Goal: Complete application form: Complete application form

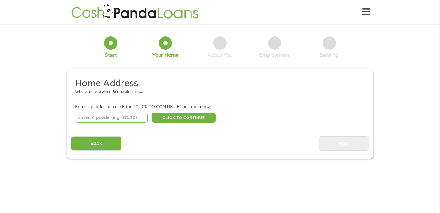
click at [86, 116] on input "number" at bounding box center [111, 118] width 73 height 10
type input "92040"
click at [175, 116] on button "CLICK TO CONTINUE" at bounding box center [184, 118] width 64 height 10
type input "92040"
type input "Lakeside"
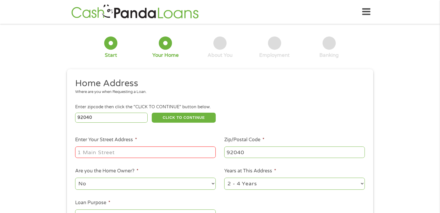
click at [146, 157] on input "Enter Your Street Address *" at bounding box center [145, 151] width 141 height 11
type input "[STREET_ADDRESS]"
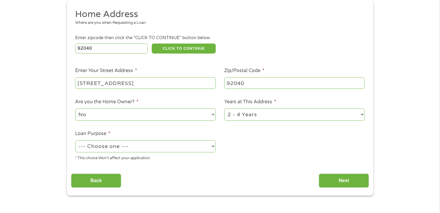
scroll to position [69, 0]
click at [169, 149] on select "--- Choose one --- Pay Bills Debt Consolidation Home Improvement Major Purchase…" at bounding box center [145, 146] width 141 height 12
select select "other"
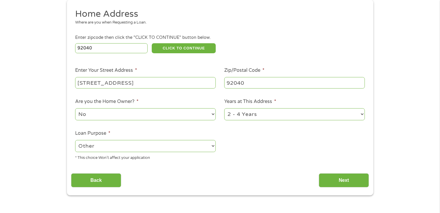
click at [75, 140] on select "--- Choose one --- Pay Bills Debt Consolidation Home Improvement Major Purchase…" at bounding box center [145, 146] width 141 height 12
click at [343, 182] on input "Next" at bounding box center [344, 180] width 50 height 14
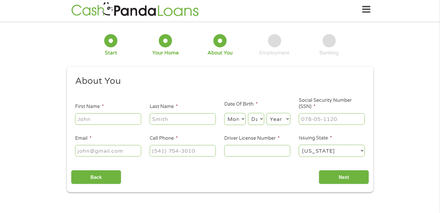
scroll to position [0, 0]
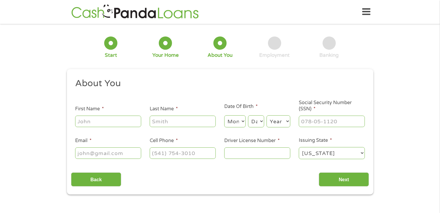
click at [129, 127] on input "First Name *" at bounding box center [108, 120] width 66 height 11
type input "[PERSON_NAME]"
type input "[PERSON_NAME][EMAIL_ADDRESS][DOMAIN_NAME]"
type input "[PHONE_NUMBER]"
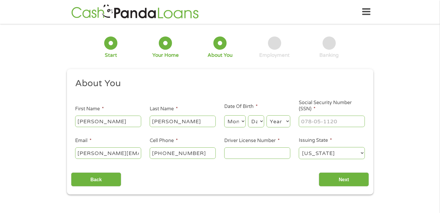
click at [251, 148] on input "Driver License Number *" at bounding box center [257, 152] width 66 height 11
type input "e2400013"
click at [341, 122] on input "___-__-____" at bounding box center [332, 120] width 66 height 11
type input "613-20-1282"
click at [235, 119] on select "Month 1 2 3 4 5 6 7 8 9 10 11 12" at bounding box center [234, 121] width 21 height 12
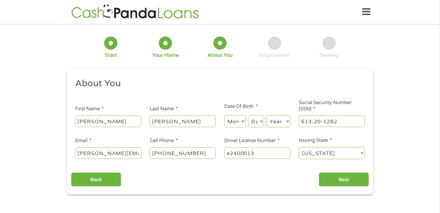
select select "1"
click at [224, 115] on select "Month 1 2 3 4 5 6 7 8 9 10 11 12" at bounding box center [234, 121] width 21 height 12
click at [256, 120] on select "Day 1 2 3 4 5 6 7 8 9 10 11 12 13 14 15 16 17 18 19 20 21 22 23 24 25 26 27 28 …" at bounding box center [256, 121] width 16 height 12
select select "11"
click at [248, 115] on select "Day 1 2 3 4 5 6 7 8 9 10 11 12 13 14 15 16 17 18 19 20 21 22 23 24 25 26 27 28 …" at bounding box center [256, 121] width 16 height 12
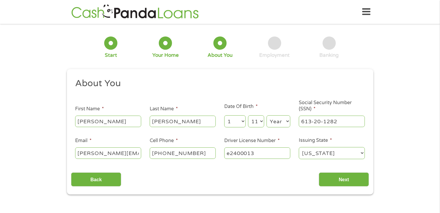
click at [279, 124] on select "Year [DATE] 2006 2005 2004 2003 2002 2001 2000 1999 1998 1997 1996 1995 1994 19…" at bounding box center [279, 121] width 24 height 12
select select "1989"
click at [267, 115] on select "Year [DATE] 2006 2005 2004 2003 2002 2001 2000 1999 1998 1997 1996 1995 1994 19…" at bounding box center [279, 121] width 24 height 12
click at [340, 184] on input "Next" at bounding box center [344, 179] width 50 height 14
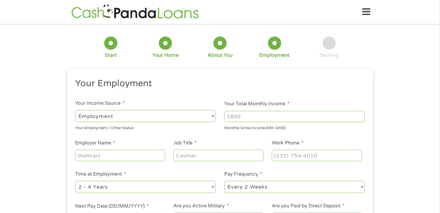
click at [246, 118] on input "Your Total Monthly Income *" at bounding box center [294, 116] width 141 height 11
type input "4600"
click at [135, 158] on input "Employer Name *" at bounding box center [120, 155] width 90 height 11
type input "children's choice"
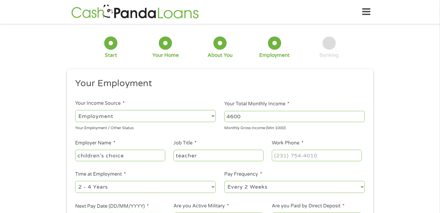
type input "teacher"
type input "[PHONE_NUMBER]"
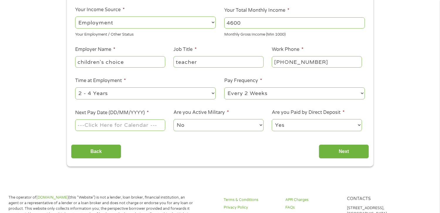
scroll to position [96, 0]
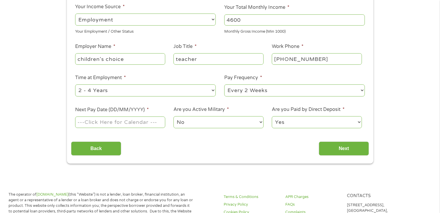
click at [295, 91] on select "--- Choose one --- Every 2 Weeks Every Week Monthly Semi-Monthly" at bounding box center [294, 90] width 141 height 12
select select "semimonthly"
click at [224, 85] on select "--- Choose one --- Every 2 Weeks Every Week Monthly Semi-Monthly" at bounding box center [294, 90] width 141 height 12
click at [115, 120] on input "Next Pay Date (DD/MM/YYYY) *" at bounding box center [120, 121] width 90 height 11
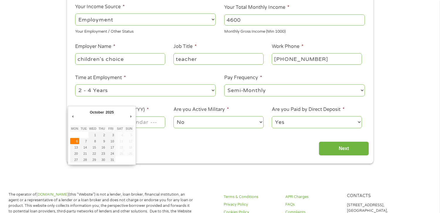
type input "[DATE]"
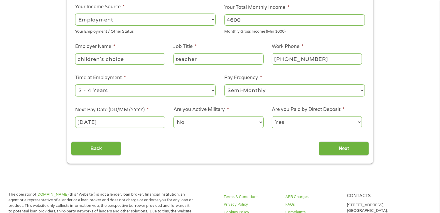
click at [90, 126] on input "[DATE]" at bounding box center [120, 121] width 90 height 11
click at [326, 145] on input "Next" at bounding box center [344, 148] width 50 height 14
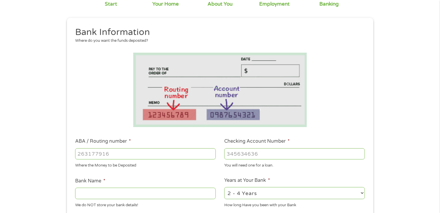
scroll to position [53, 0]
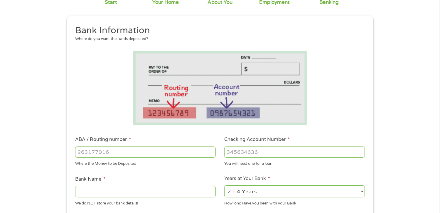
click at [145, 153] on input "ABA / Routing number *" at bounding box center [145, 151] width 141 height 11
type input "124303162"
type input "GOBANK A DIVISION OF GREEN DOT BANK"
type input "124303162"
click at [233, 153] on input "Checking Account Number *" at bounding box center [294, 151] width 141 height 11
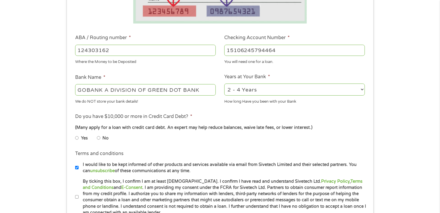
scroll to position [161, 0]
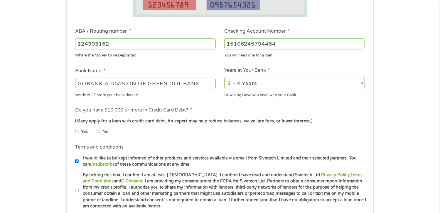
type input "15106245794464"
click at [98, 131] on input "No" at bounding box center [99, 131] width 4 height 9
radio input "true"
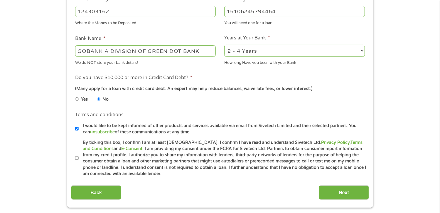
scroll to position [194, 0]
click at [76, 157] on input "By ticking this box, I confirm I am at least [DEMOGRAPHIC_DATA]. I confirm I ha…" at bounding box center [77, 157] width 4 height 9
checkbox input "true"
click at [328, 193] on input "Next" at bounding box center [344, 192] width 50 height 14
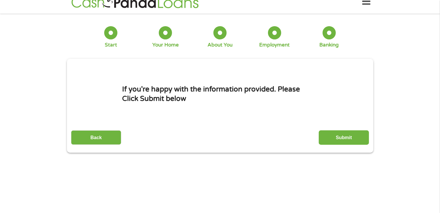
scroll to position [0, 0]
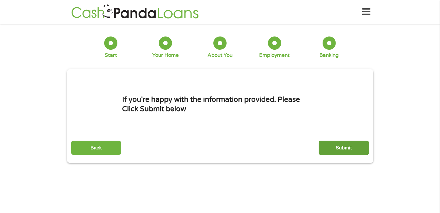
click at [351, 148] on input "Submit" at bounding box center [344, 147] width 50 height 14
